Goal: Download file/media

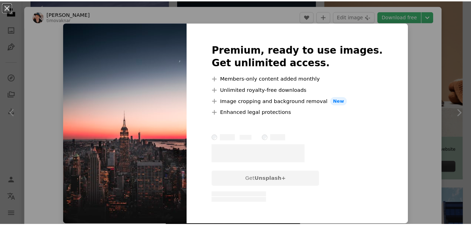
scroll to position [2, 0]
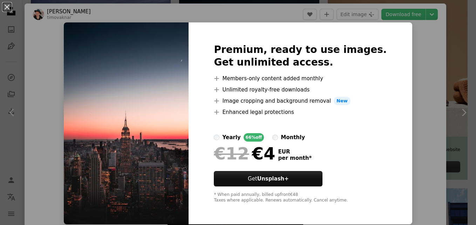
click at [406, 46] on div "An X shape Premium, ready to use images. Get unlimited access. A plus sign Memb…" at bounding box center [238, 112] width 476 height 225
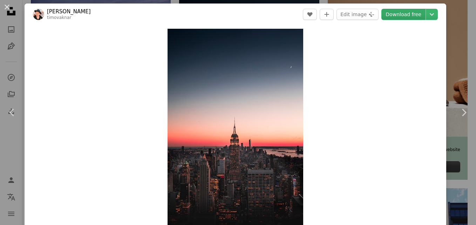
click at [409, 14] on link "Download free" at bounding box center [403, 14] width 44 height 11
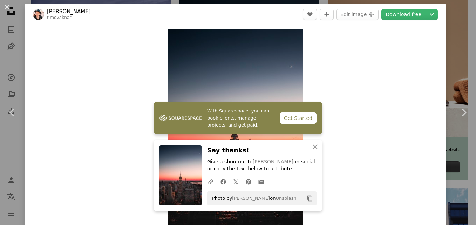
click at [416, 49] on div "Zoom in" at bounding box center [236, 130] width 422 height 210
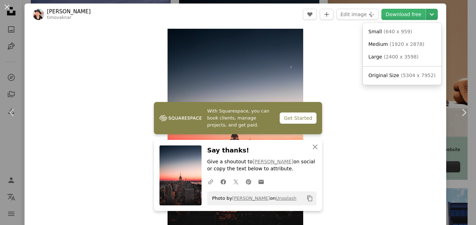
click at [431, 12] on icon "Chevron down" at bounding box center [431, 14] width 11 height 8
click at [401, 58] on span "( 2400 x 3598 )" at bounding box center [401, 57] width 35 height 6
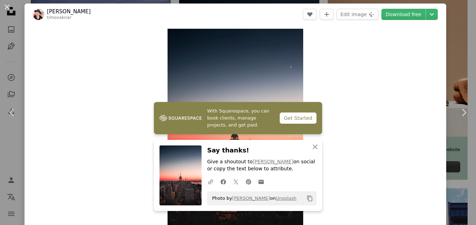
click at [445, 22] on div "An X shape Chevron left Chevron right [PERSON_NAME] timovaknar A heart A plus s…" at bounding box center [238, 112] width 476 height 225
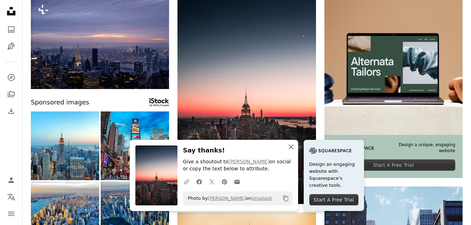
click at [291, 142] on button "An X shape Close" at bounding box center [291, 147] width 14 height 14
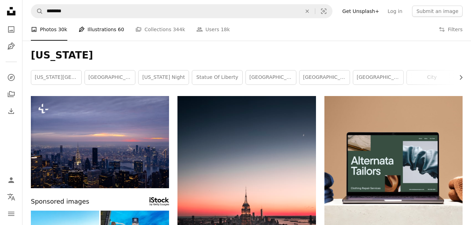
click at [111, 33] on link "Pen Tool Illustrations 60" at bounding box center [101, 29] width 46 height 22
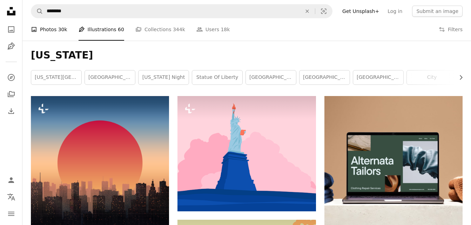
click at [56, 37] on link "A photo Photos 30k" at bounding box center [49, 29] width 36 height 22
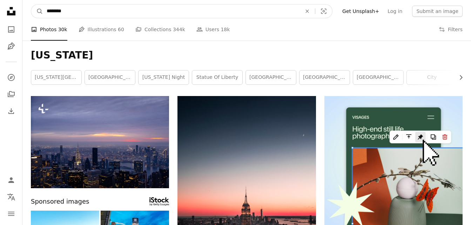
click at [86, 7] on input "********" at bounding box center [171, 11] width 256 height 13
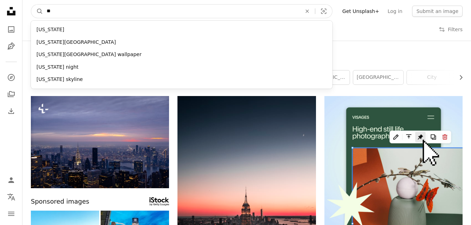
type input "*"
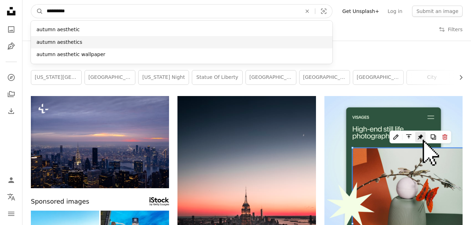
type input "**********"
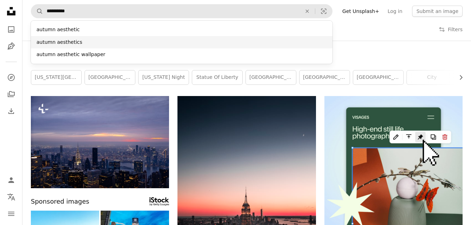
click at [88, 44] on div "autumn aesthetics" at bounding box center [181, 42] width 301 height 13
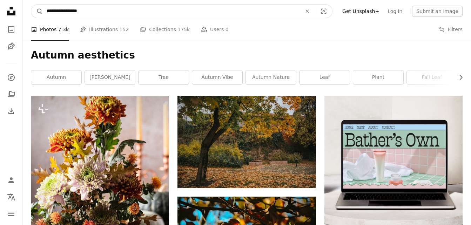
click at [118, 15] on input "**********" at bounding box center [171, 11] width 256 height 13
type input "*"
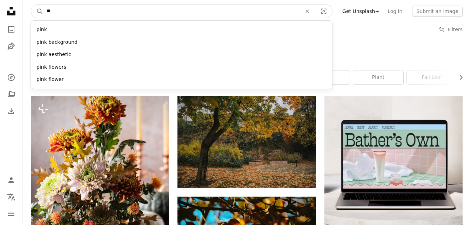
type input "*"
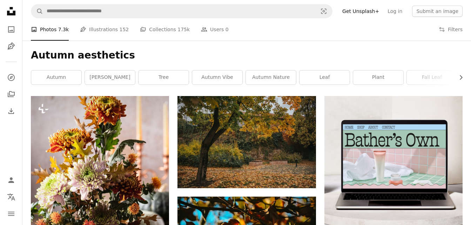
click at [360, 39] on div "A photo Photos 7.3k Pen Tool Illustrations 152 A stack of folders Collections 1…" at bounding box center [246, 29] width 431 height 22
